Goal: Task Accomplishment & Management: Manage account settings

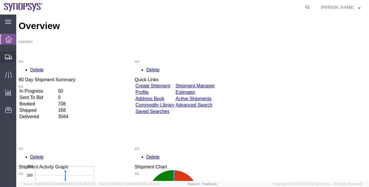
click at [0, 0] on span "Shipment Manager" at bounding box center [0, 0] width 0 height 0
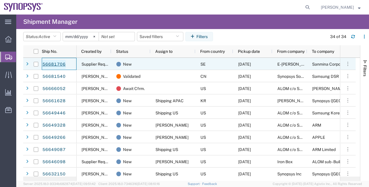
click at [47, 66] on link "56681706" at bounding box center [54, 64] width 24 height 9
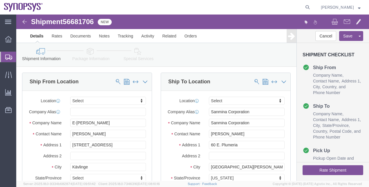
select select
click link "Special Services"
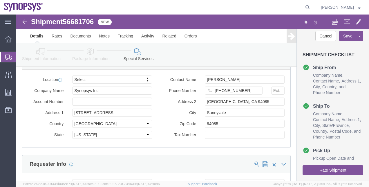
scroll to position [550, 0]
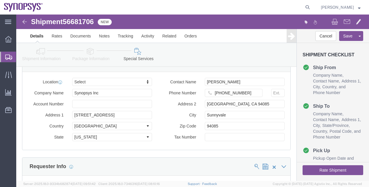
click link "Shipment Information"
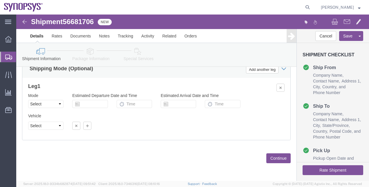
scroll to position [383, 0]
click icon
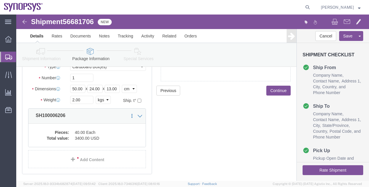
scroll to position [59, 0]
click div "Pieces: 40.00 Each Total value: 3400.00 USD"
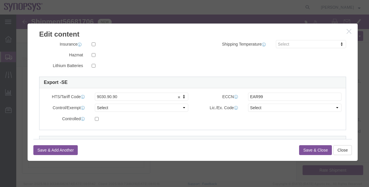
scroll to position [133, 0]
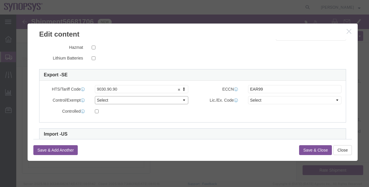
click select "Select ATF BIS DEA EPA FDA FTR ITAR OFAC Other (OPA)"
select select "BIS"
click select "Select ATF BIS DEA EPA FDA FTR ITAR OFAC Other (OPA)"
click select "Select AGR-Agricultural APP-Computers APR-Additional Permissive Exports AVS-Air…"
select select "NLR"
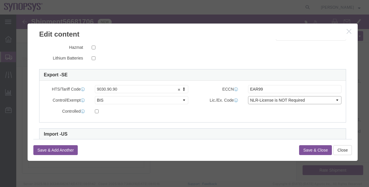
click select "Select AGR-Agricultural APP-Computers APR-Additional Permissive Exports AVS-Air…"
click button "Save & Close"
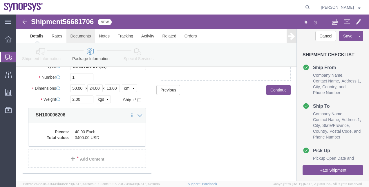
click link "Documents"
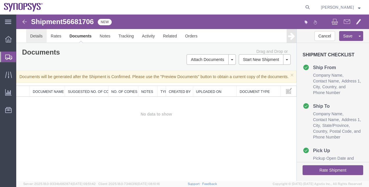
click at [34, 41] on link "Details" at bounding box center [36, 36] width 21 height 14
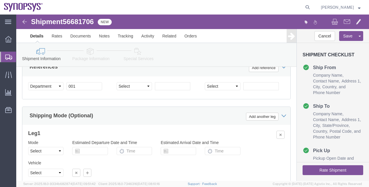
scroll to position [163, 0]
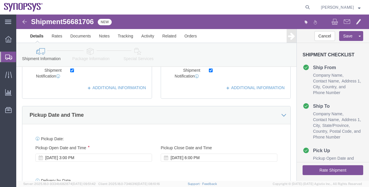
click div "Shipment Information Package Information Special Services"
click button
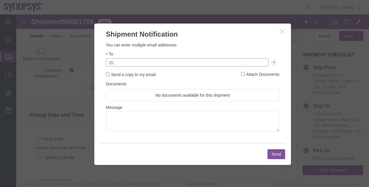
click input "text"
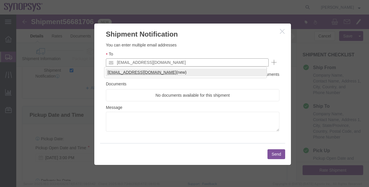
type input "[EMAIL_ADDRESS][DOMAIN_NAME]"
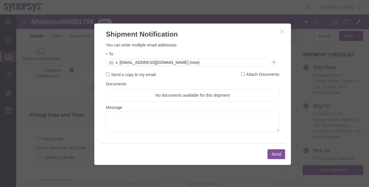
click button "Send"
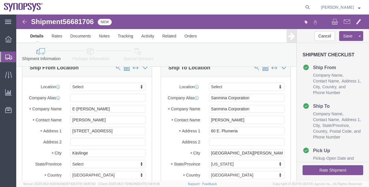
scroll to position [9, 0]
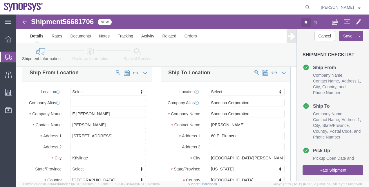
click icon "button"
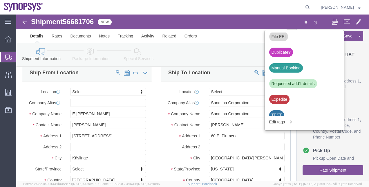
scroll to position [227, 0]
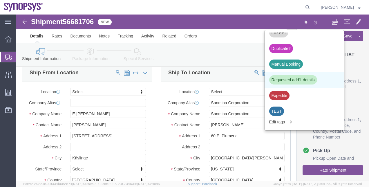
click div "Requested add'l. details"
